Goal: Task Accomplishment & Management: Complete application form

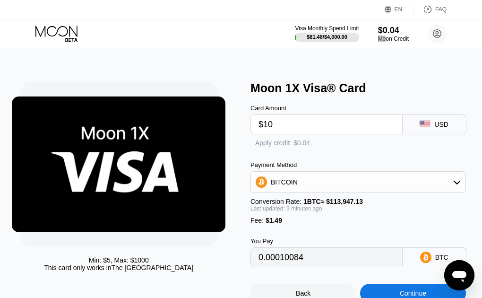
type input "0.00010046"
type input "0.00009997"
type input "0.00009950"
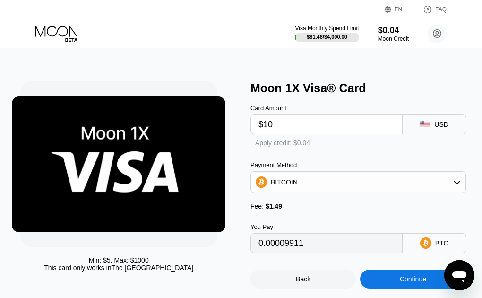
type input "0.00009927"
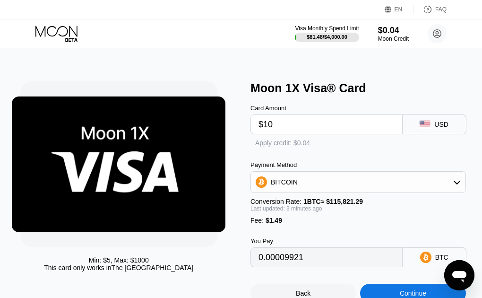
type input "0.00009919"
type input "0.00009956"
type input "0.00009958"
type input "0.00009982"
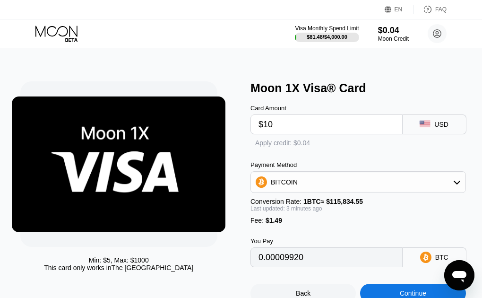
type input "0.00009925"
type input "0.00009931"
type input "0.00009909"
type input "0.00009886"
type input "0.00009912"
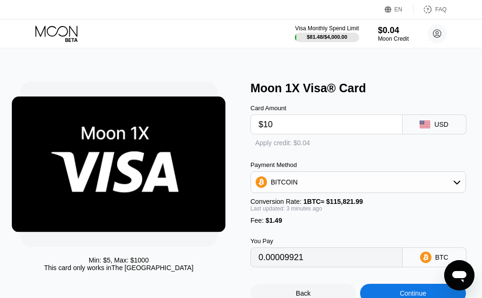
type input "0.00009930"
type input "0.00009928"
type input "0.00009925"
type input "0.00009940"
